Goal: Task Accomplishment & Management: Complete application form

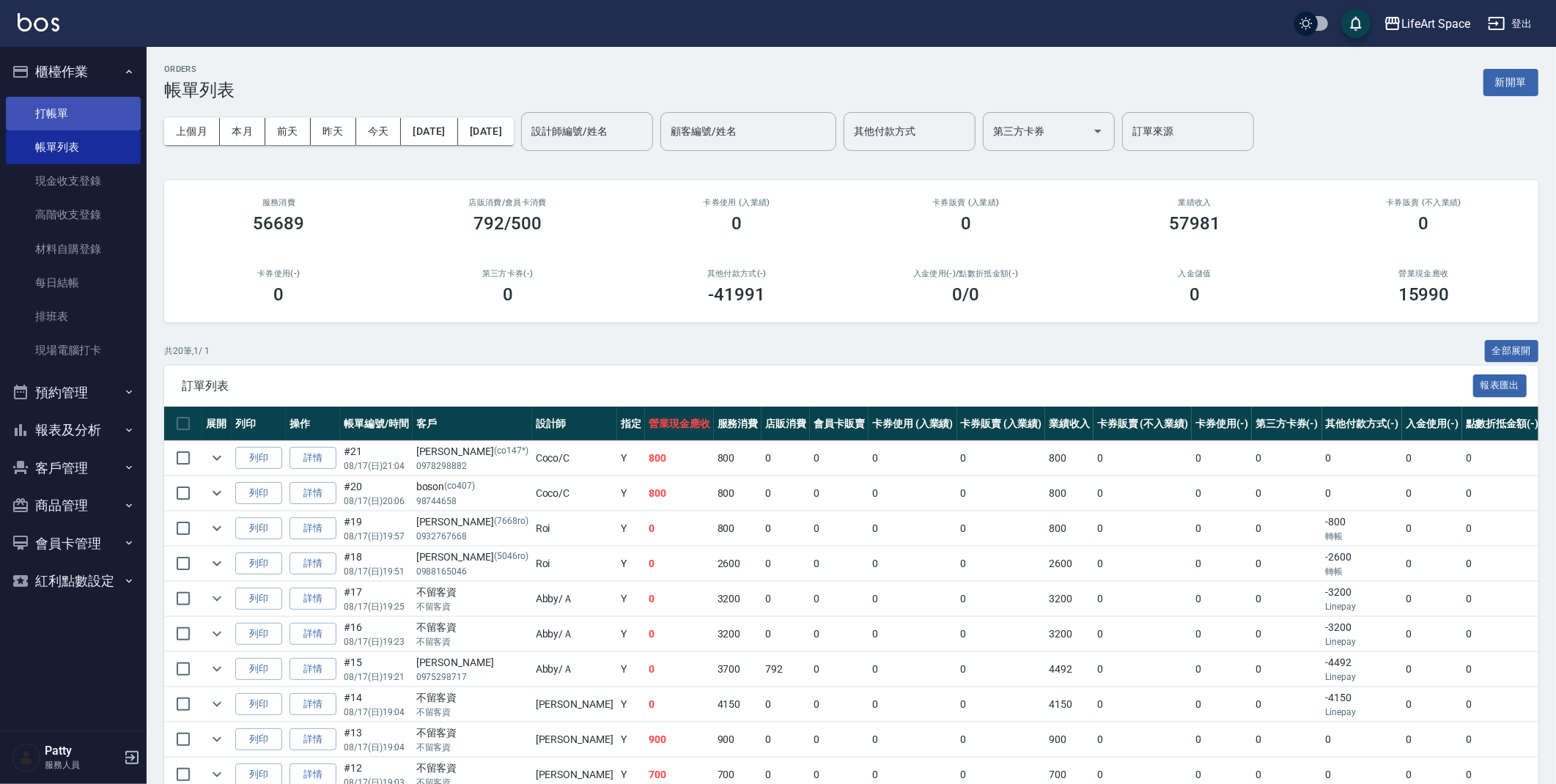
click at [61, 115] on link "打帳單" at bounding box center [73, 114] width 134 height 34
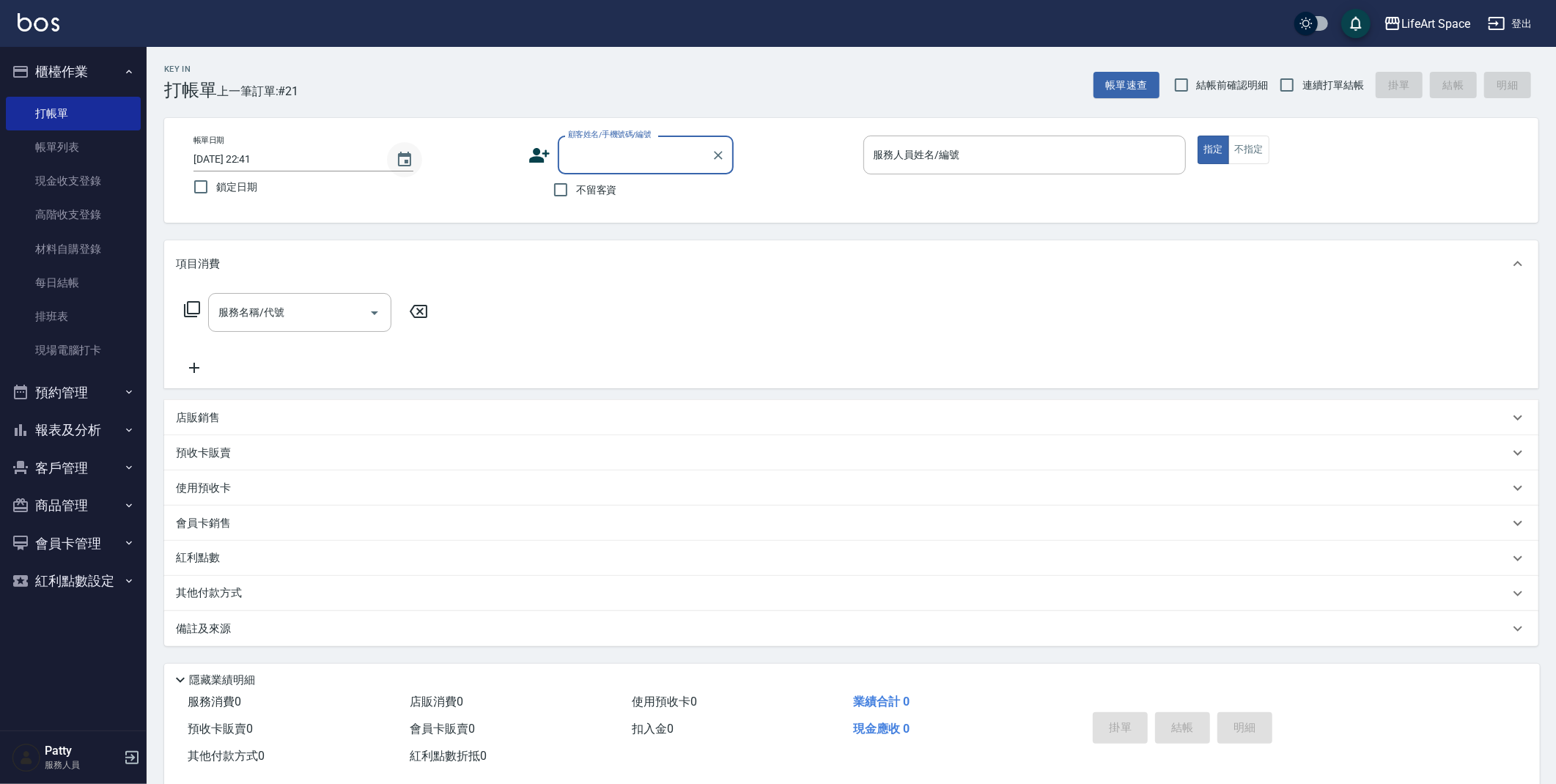
click at [406, 157] on icon "Choose date, selected date is 2025-08-17" at bounding box center [404, 160] width 17 height 17
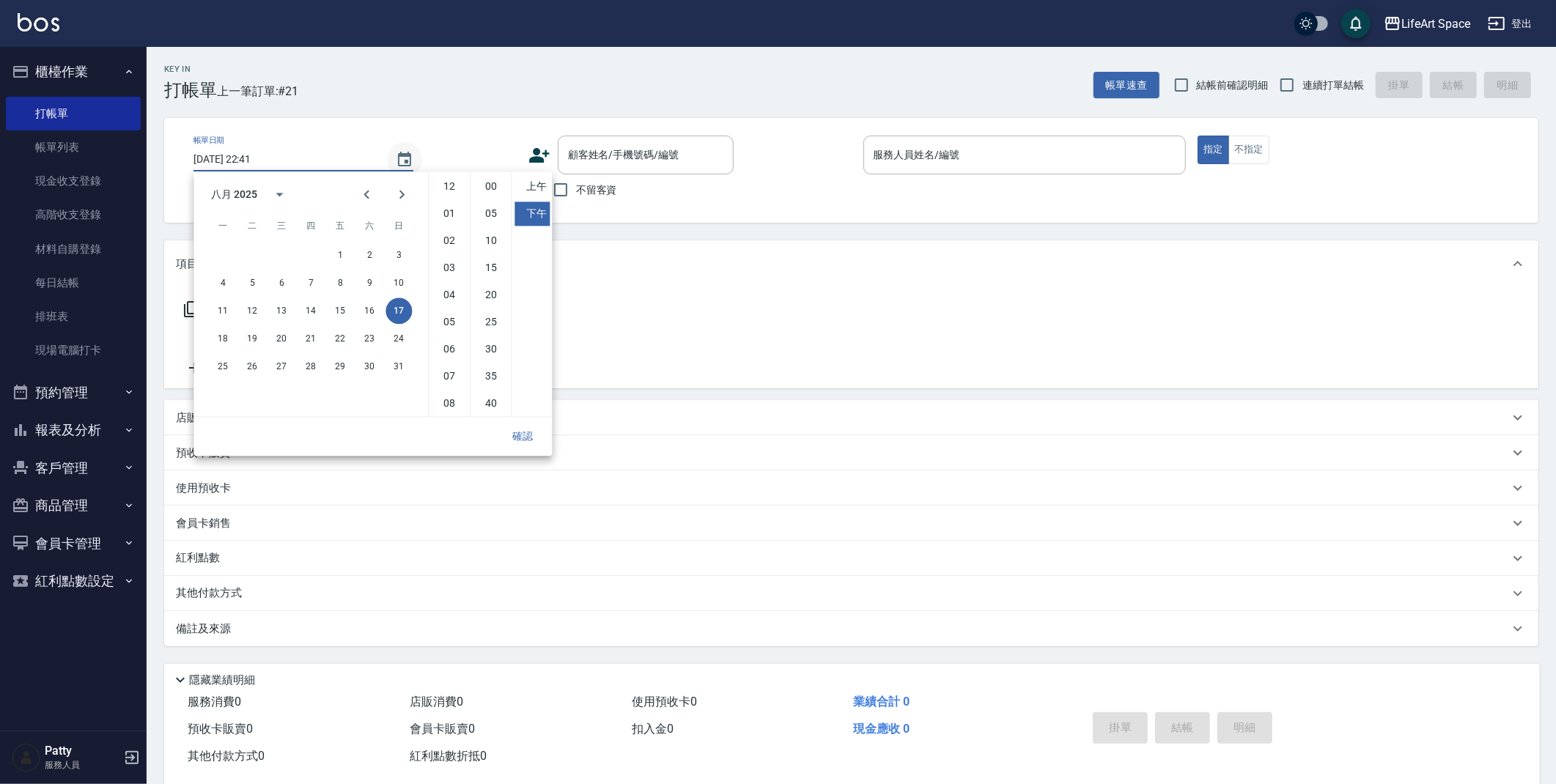
scroll to position [82, 0]
click at [222, 337] on button "18" at bounding box center [223, 338] width 26 height 26
click at [533, 186] on li "上午" at bounding box center [532, 186] width 36 height 24
type input "[DATE] 10:41"
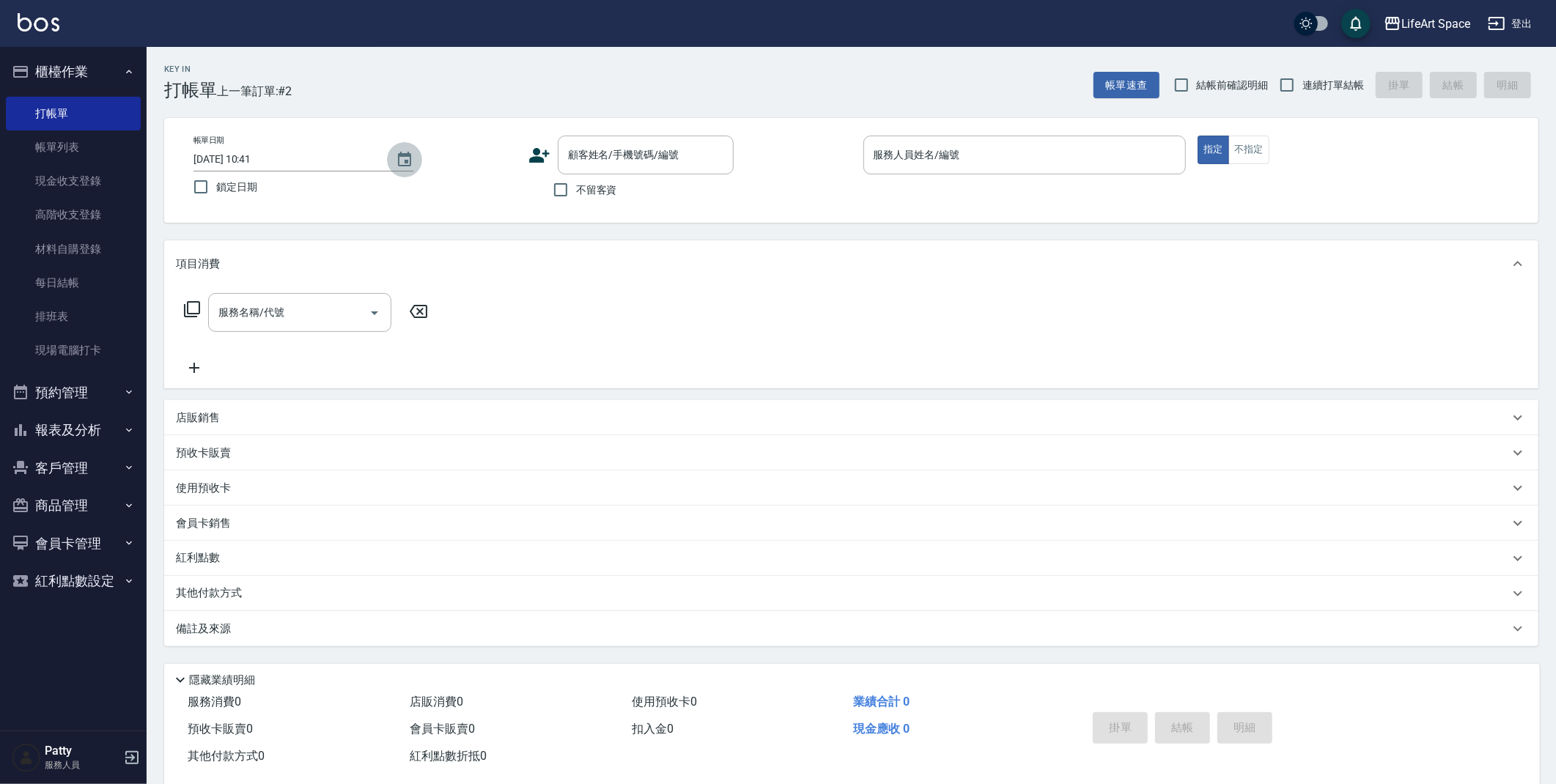
click at [421, 160] on button "Choose date, selected date is 2025-08-18" at bounding box center [404, 160] width 36 height 36
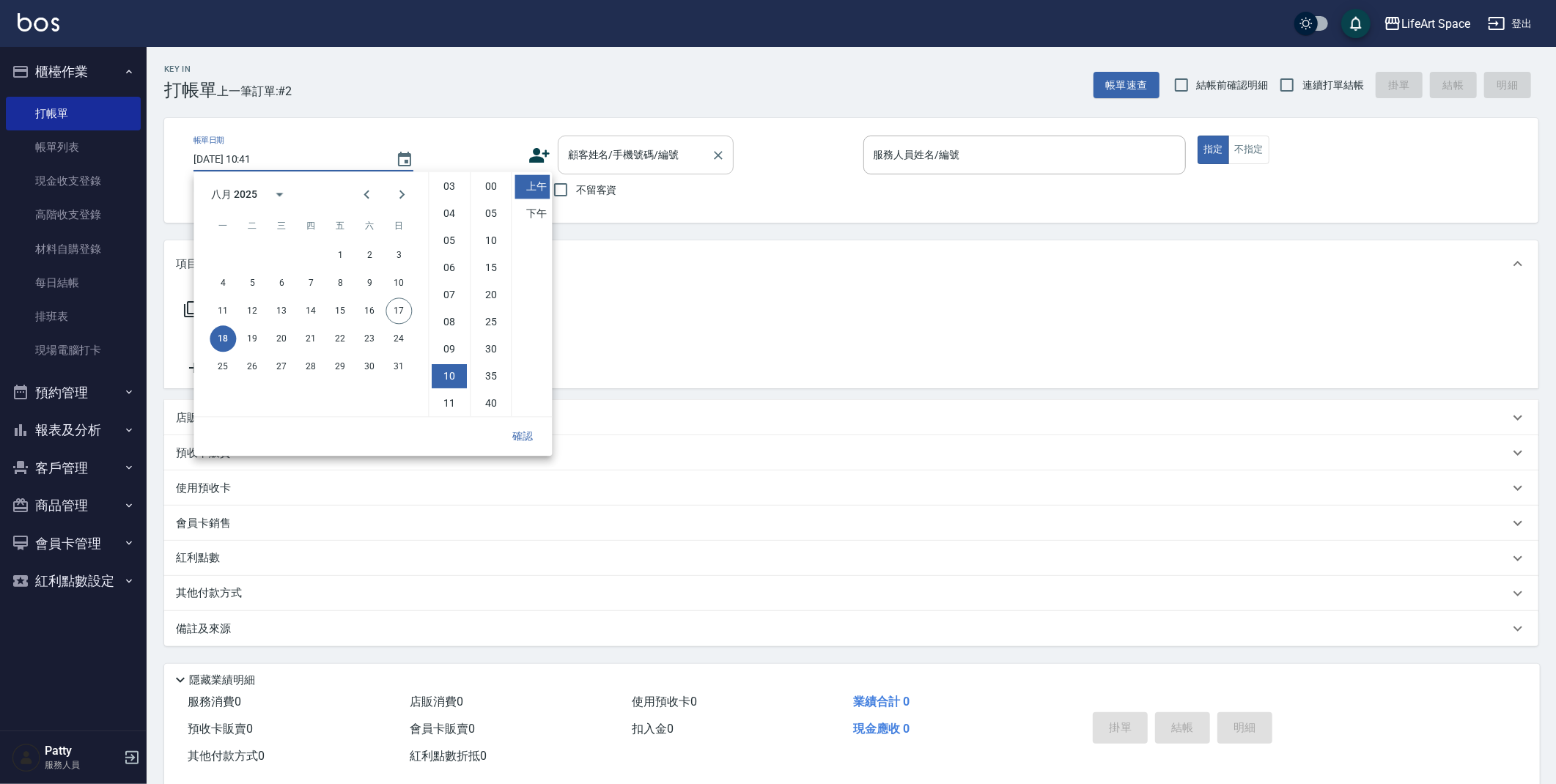
click at [683, 156] on input "顧客姓名/手機號碼/編號" at bounding box center [635, 155] width 141 height 26
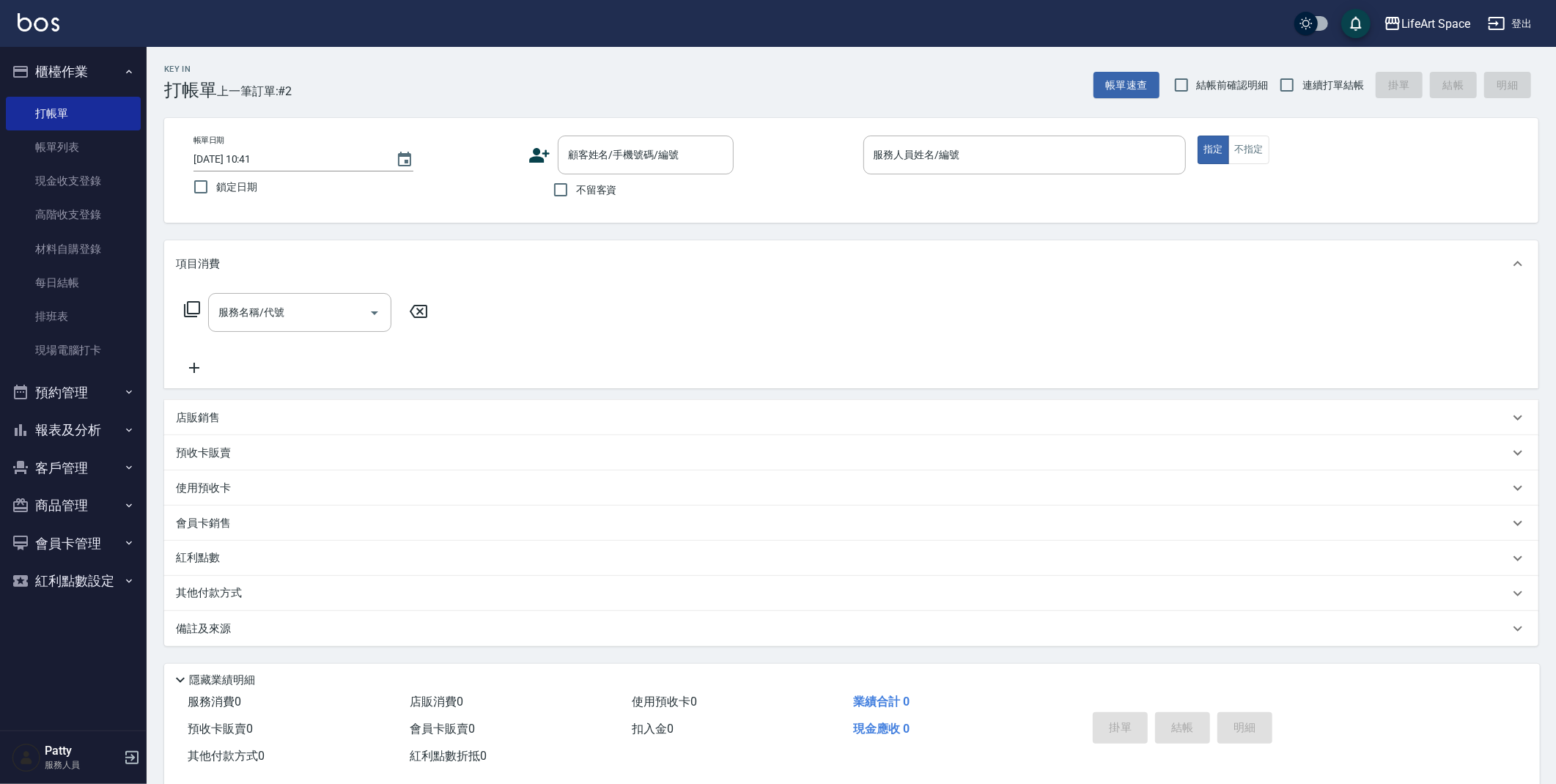
click at [577, 193] on span "不留客資" at bounding box center [596, 190] width 41 height 16
click at [576, 193] on input "不留客資" at bounding box center [560, 189] width 30 height 30
checkbox input "true"
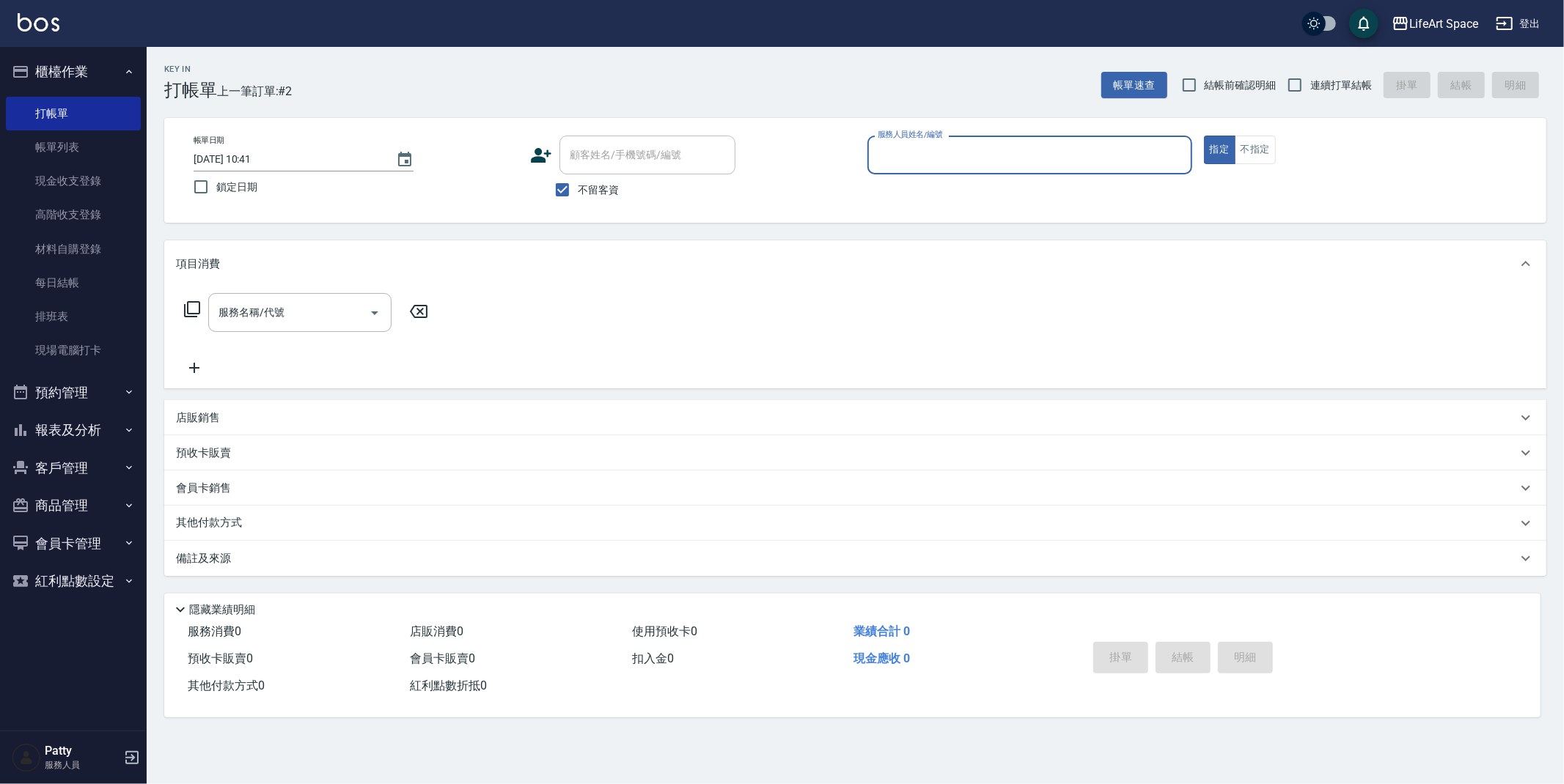
click at [911, 154] on input "服務人員姓名/編號" at bounding box center [1029, 155] width 311 height 26
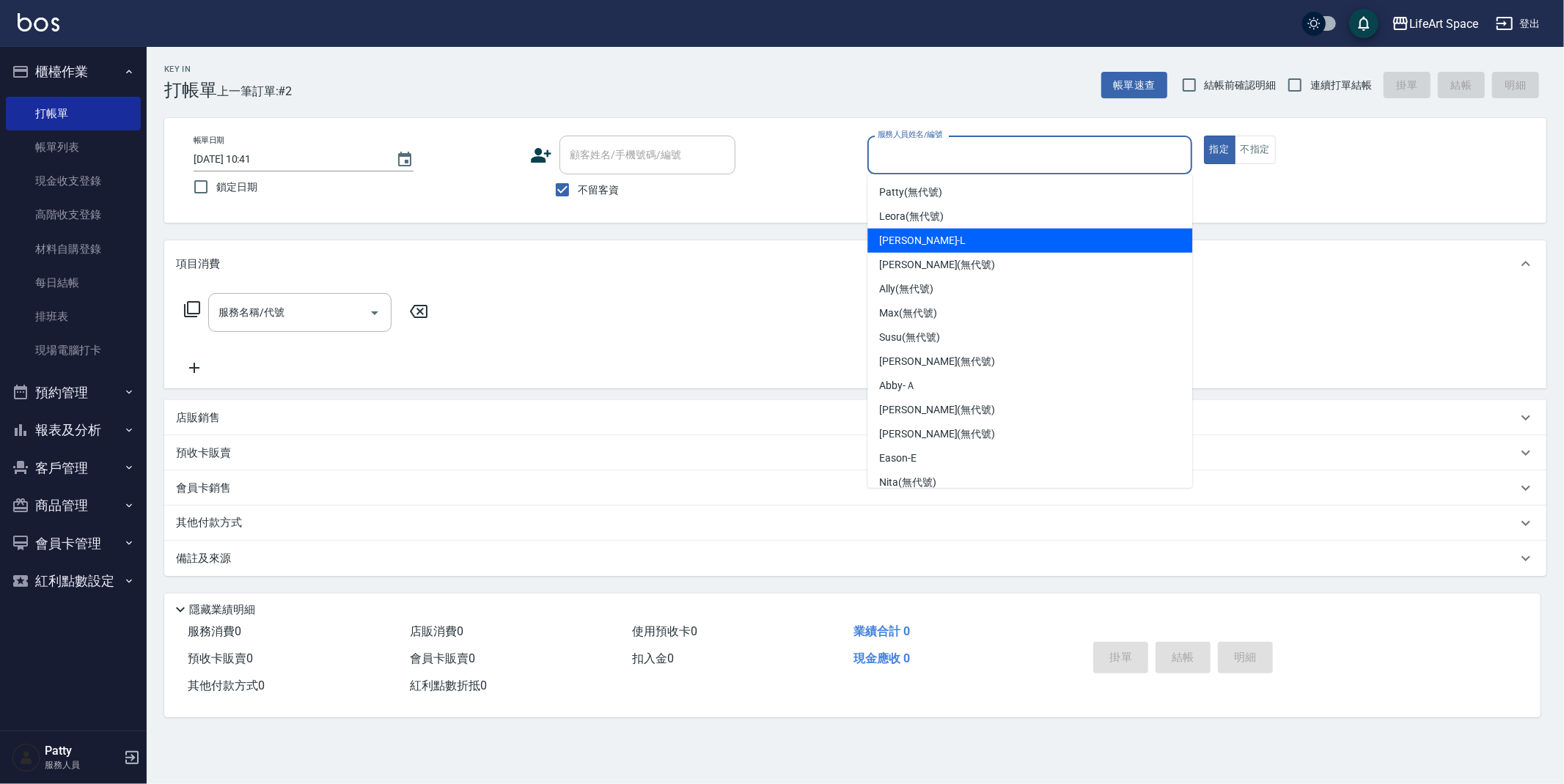
scroll to position [0, 0]
click at [930, 238] on span "[PERSON_NAME] (無代號)" at bounding box center [910, 241] width 63 height 16
type input "[PERSON_NAME](無代號)"
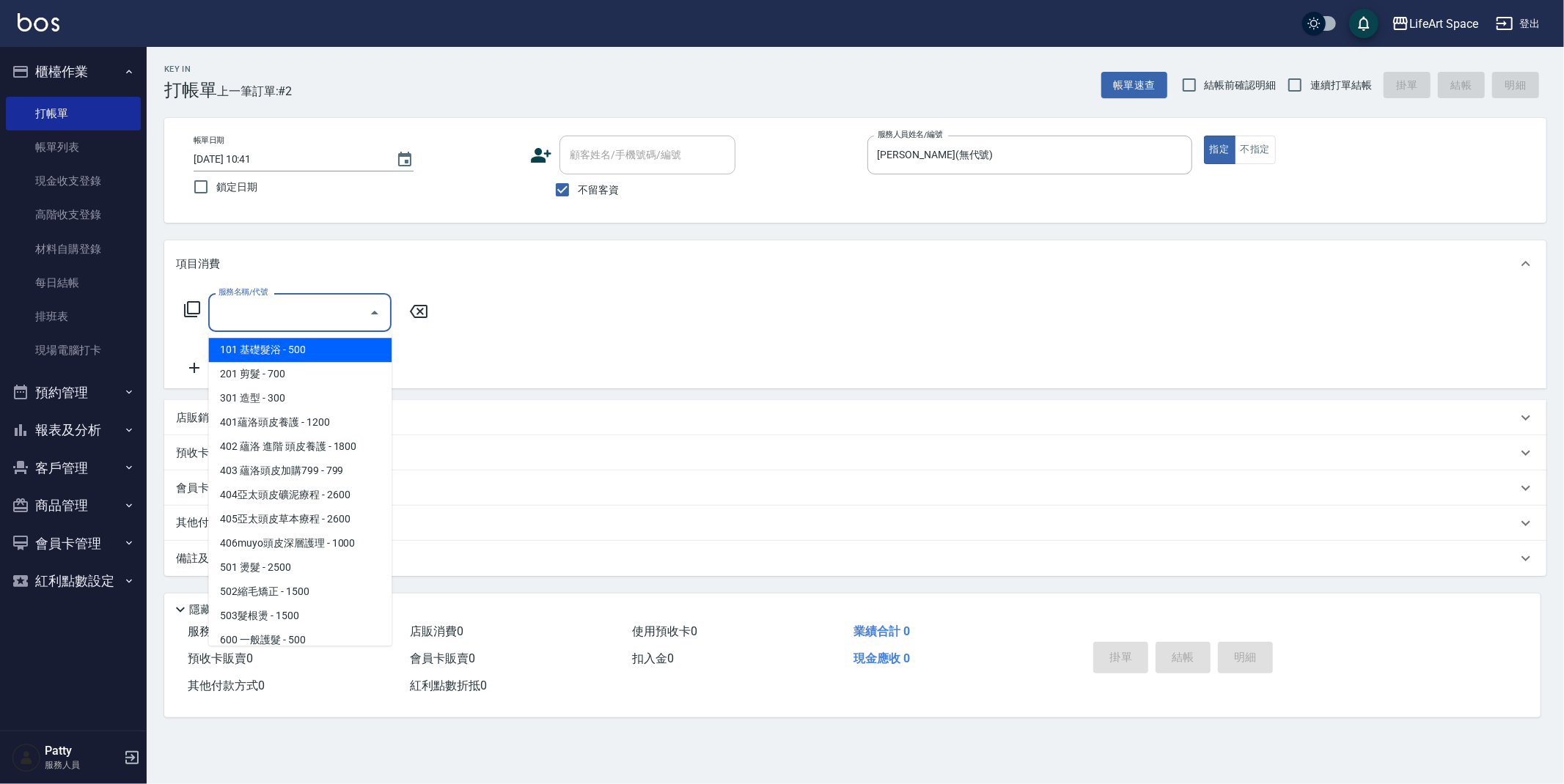
click at [332, 321] on input "服務名稱/代號" at bounding box center [289, 313] width 148 height 26
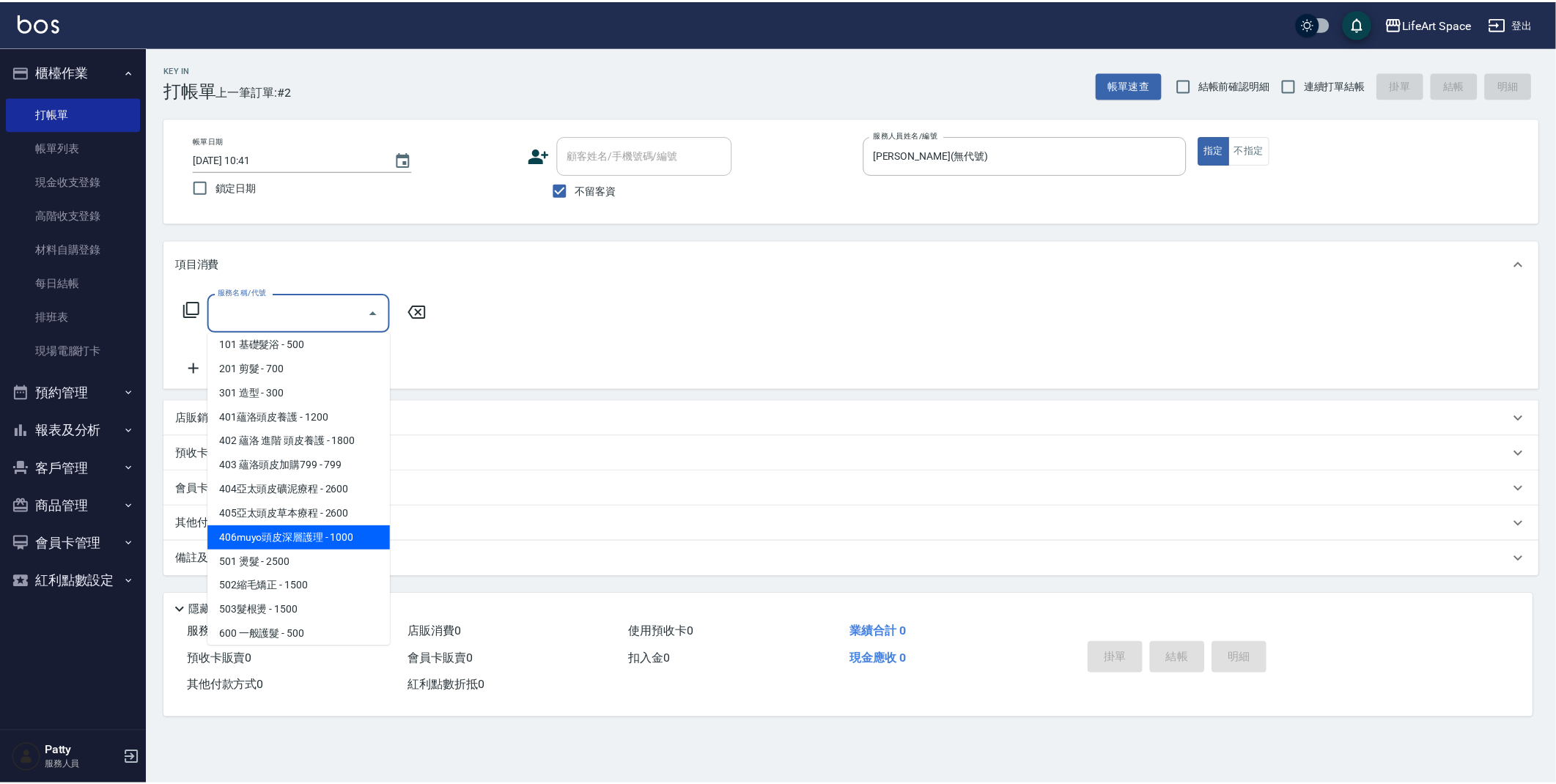
scroll to position [10, 0]
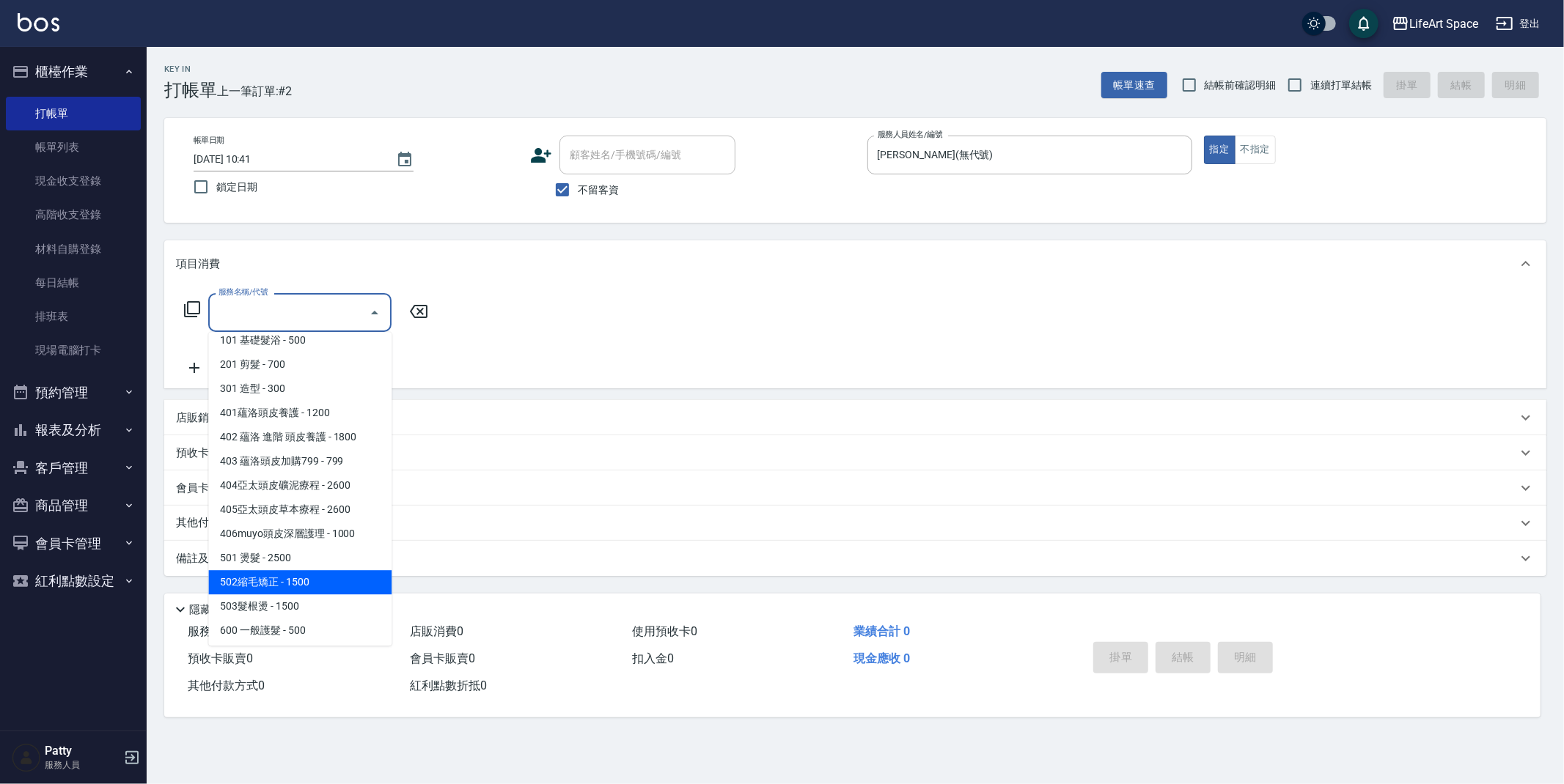
click at [317, 579] on span "502縮毛矯正 - 1500" at bounding box center [299, 582] width 183 height 24
type input "502縮毛矯正 (502)"
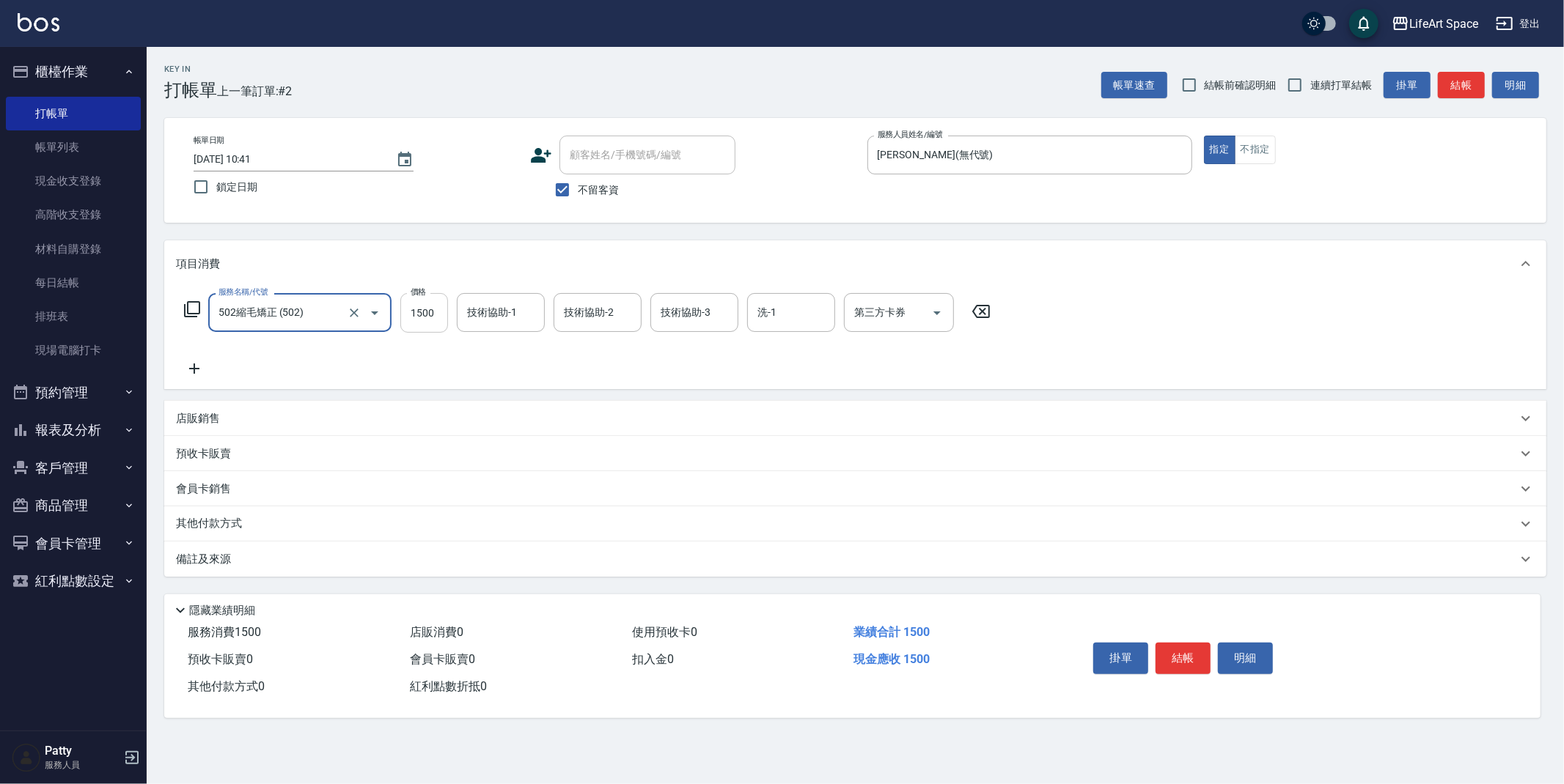
click at [425, 313] on input "1500" at bounding box center [423, 313] width 48 height 40
type input "1600"
click at [1195, 647] on button "結帳" at bounding box center [1182, 657] width 55 height 30
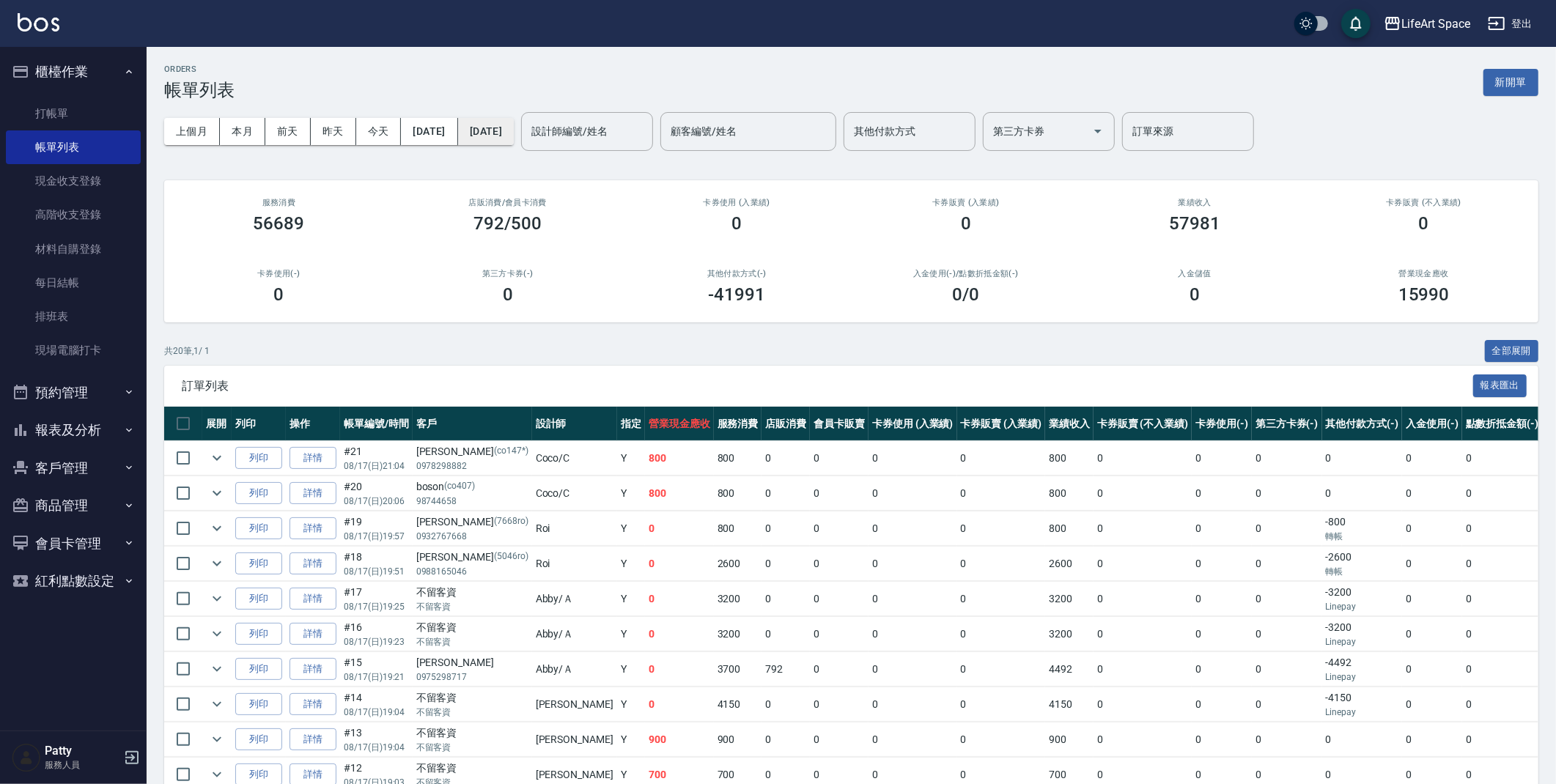
click at [490, 138] on button "[DATE]" at bounding box center [486, 131] width 56 height 27
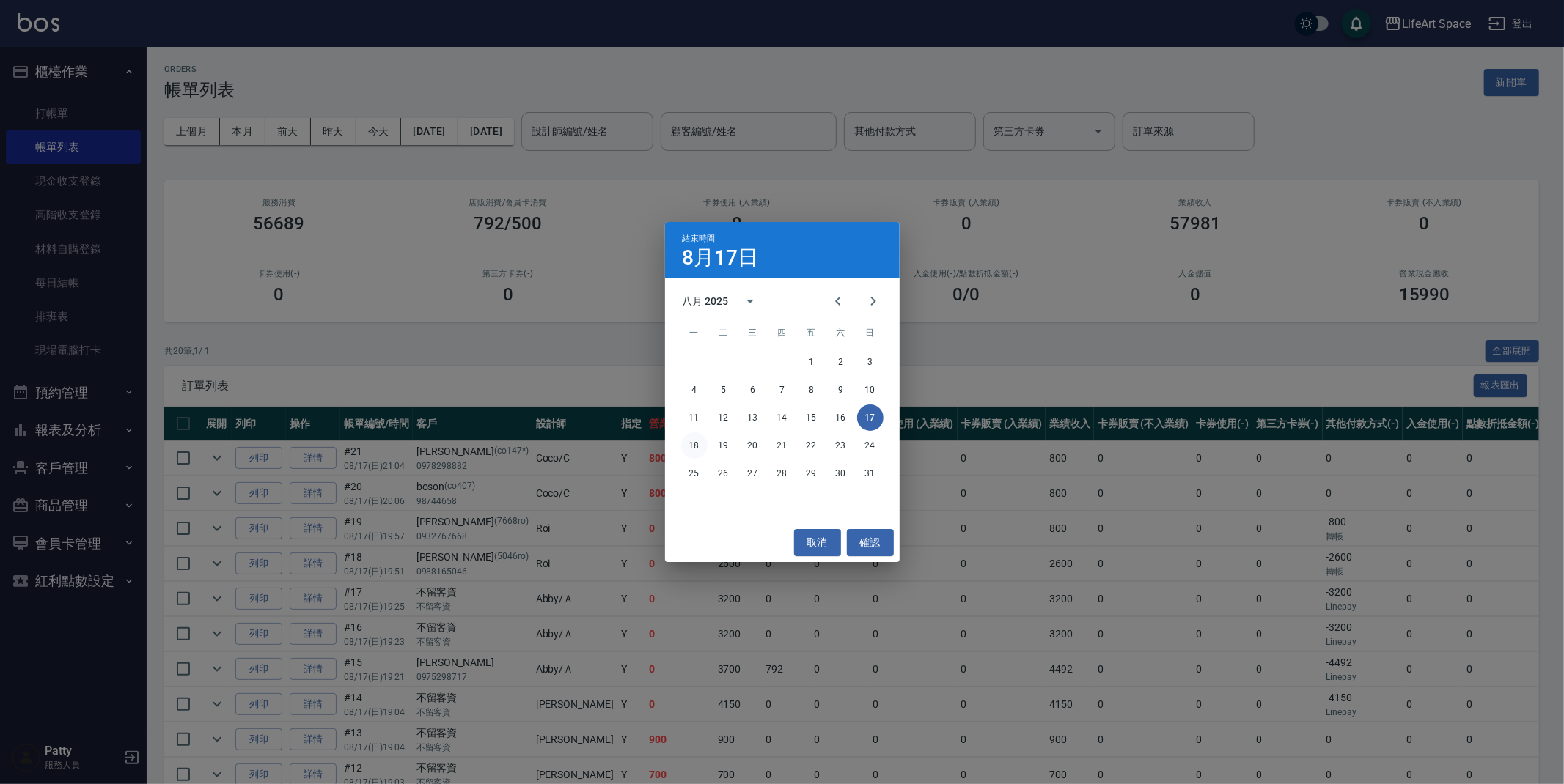
click at [693, 456] on button "18" at bounding box center [694, 446] width 26 height 26
